Goal: Browse casually

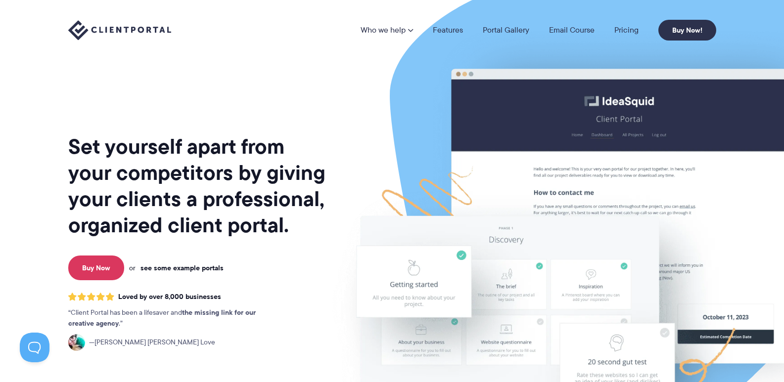
click at [190, 269] on link "see some example portals" at bounding box center [181, 268] width 83 height 9
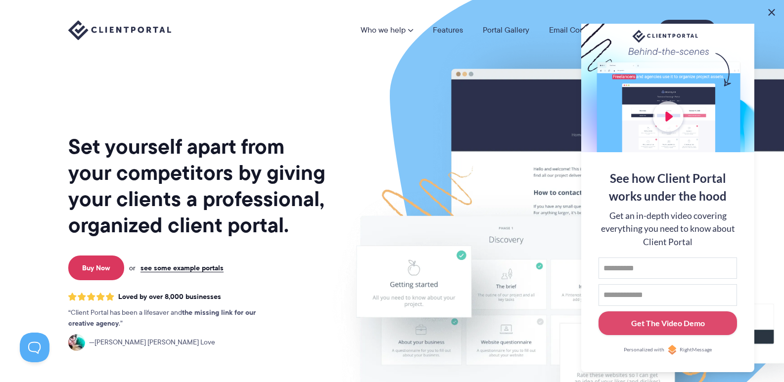
click at [772, 14] on button at bounding box center [771, 12] width 12 height 12
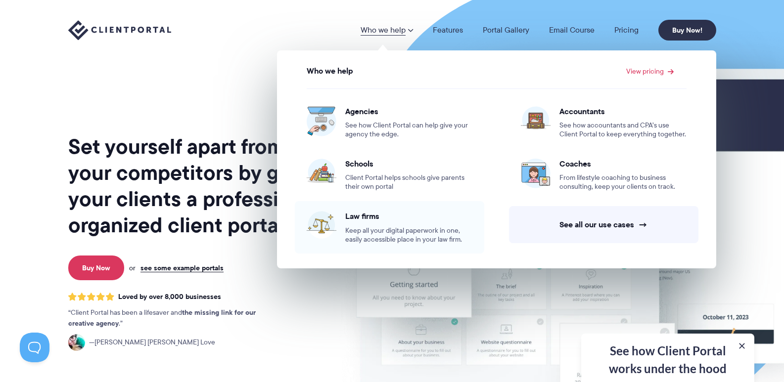
click at [393, 234] on span "Keep all your digital paperwork in one, easily accessible place in your law fir…" at bounding box center [408, 235] width 127 height 18
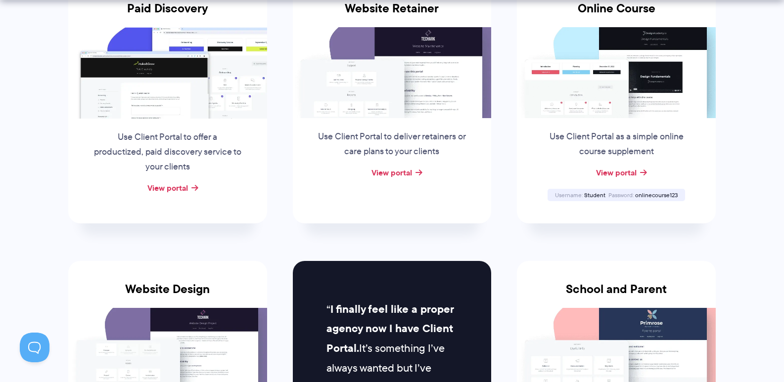
scroll to position [396, 0]
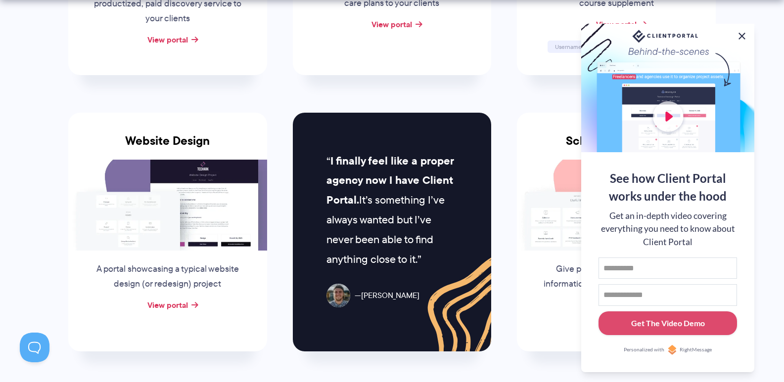
click at [741, 32] on button at bounding box center [742, 36] width 12 height 12
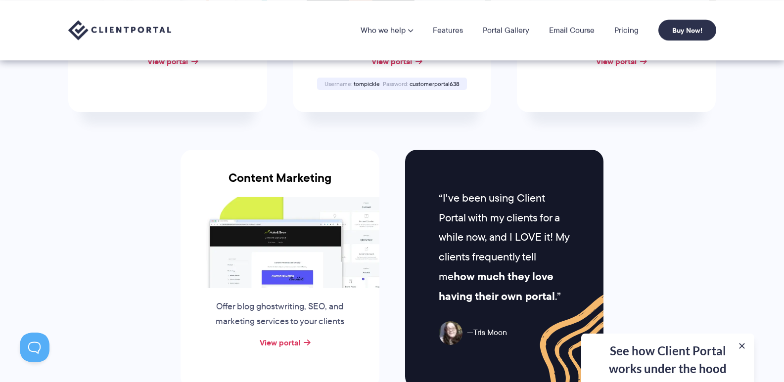
scroll to position [619, 0]
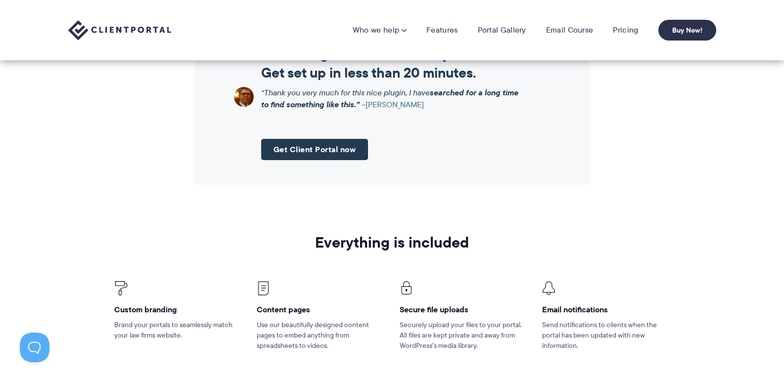
scroll to position [890, 0]
